Goal: Task Accomplishment & Management: Use online tool/utility

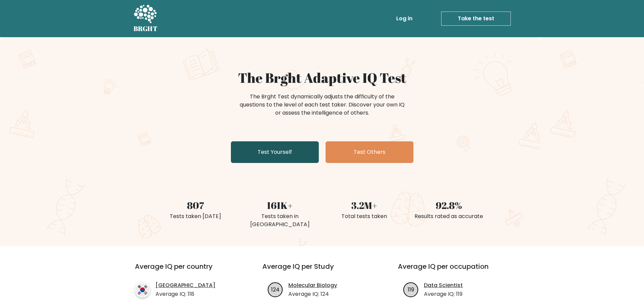
click at [282, 150] on link "Test Yourself" at bounding box center [275, 152] width 88 height 22
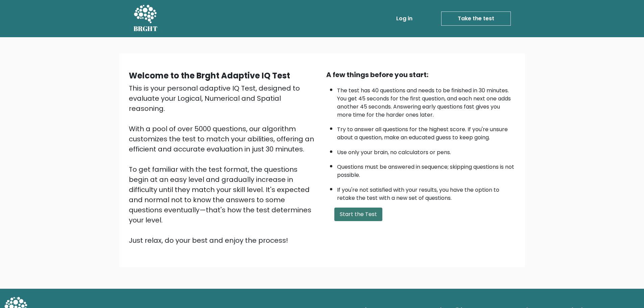
click at [359, 216] on button "Start the Test" at bounding box center [358, 214] width 48 height 14
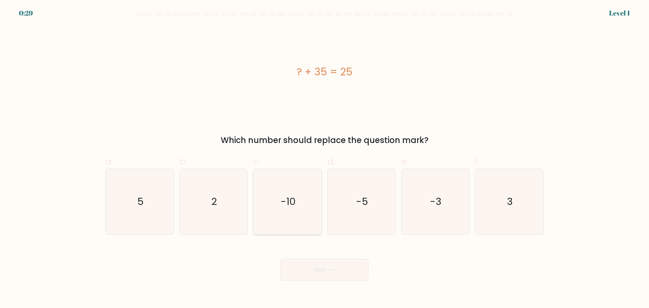
click at [288, 200] on text "-10" at bounding box center [287, 202] width 15 height 14
click at [324, 158] on input "c. -10" at bounding box center [324, 156] width 0 height 4
radio input "true"
click at [321, 268] on button "Next" at bounding box center [324, 270] width 88 height 22
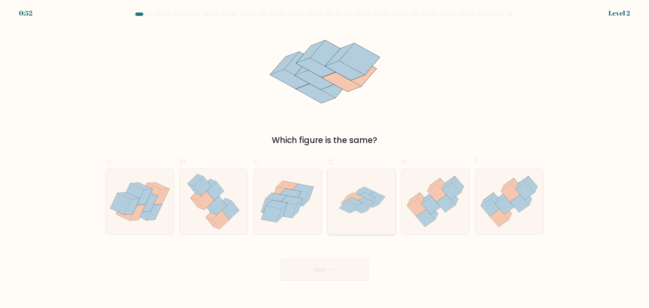
click at [378, 190] on icon at bounding box center [361, 201] width 65 height 65
click at [325, 158] on input "d." at bounding box center [324, 156] width 0 height 4
radio input "true"
click at [311, 277] on button "Next" at bounding box center [324, 270] width 88 height 22
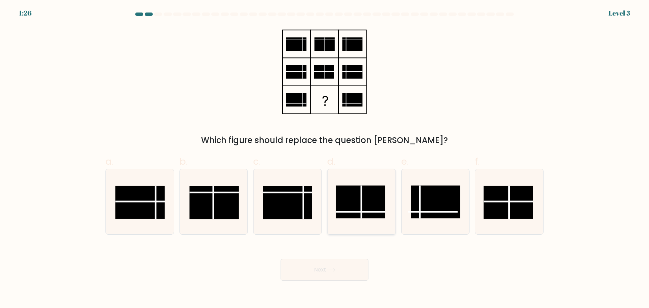
click at [366, 202] on rect at bounding box center [360, 201] width 49 height 33
click at [325, 158] on input "d." at bounding box center [324, 156] width 0 height 4
radio input "true"
click at [330, 268] on icon at bounding box center [330, 270] width 9 height 4
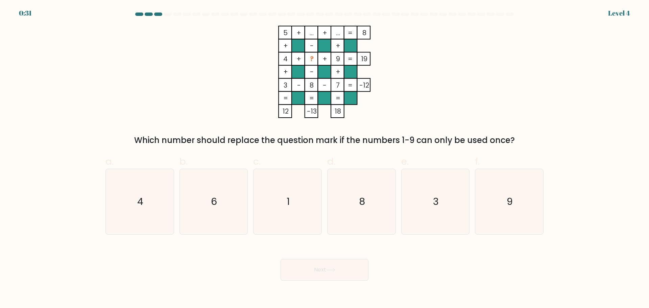
click at [158, 15] on div at bounding box center [158, 14] width 8 height 3
click at [168, 14] on div at bounding box center [168, 14] width 8 height 3
